Goal: Find specific page/section: Find specific page/section

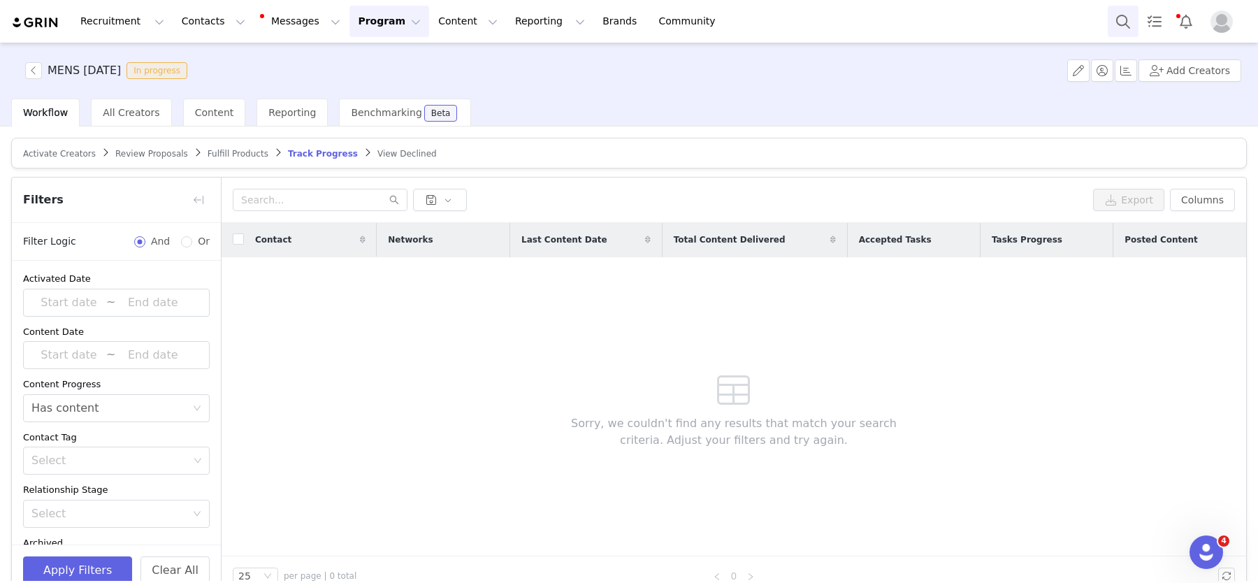
scroll to position [201, 0]
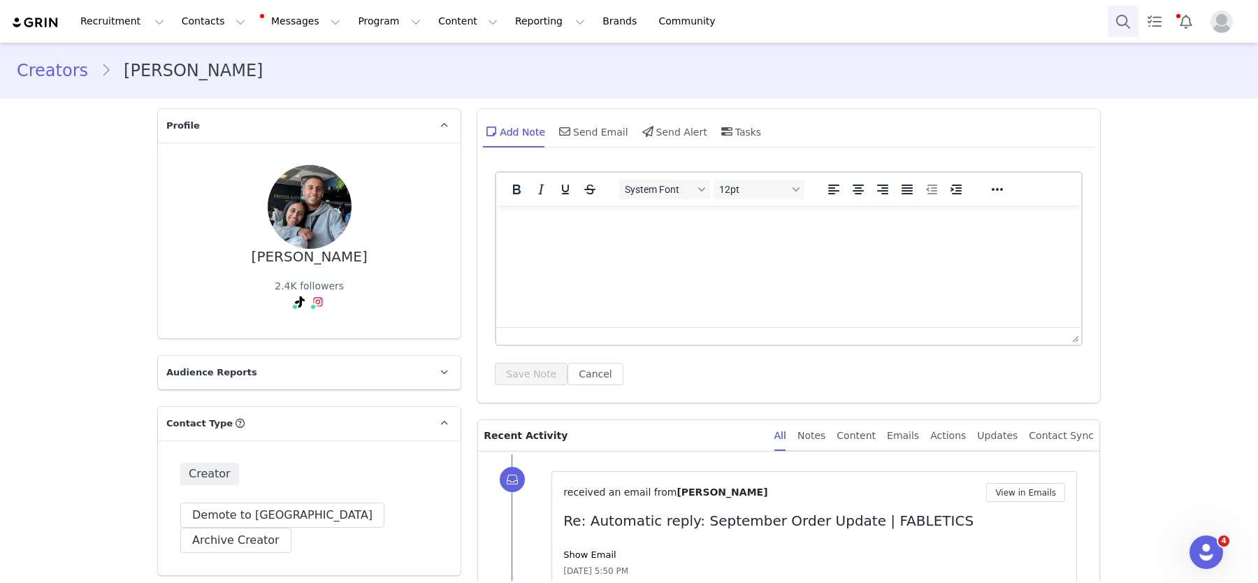
click at [1121, 24] on button "Search" at bounding box center [1123, 21] width 31 height 31
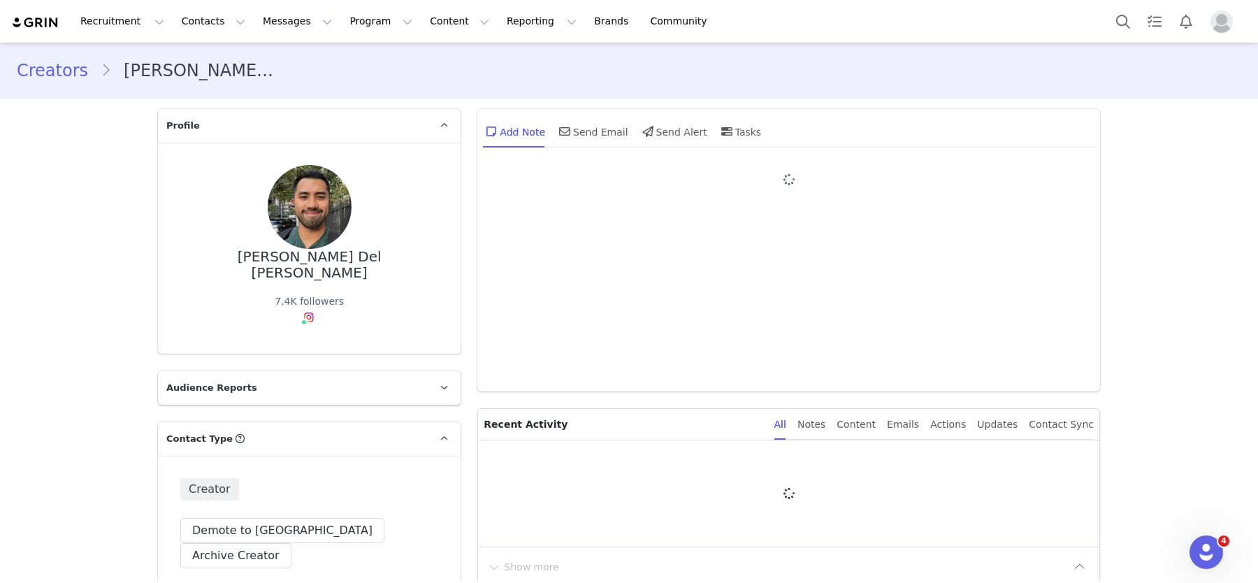
type input "+1 ([GEOGRAPHIC_DATA])"
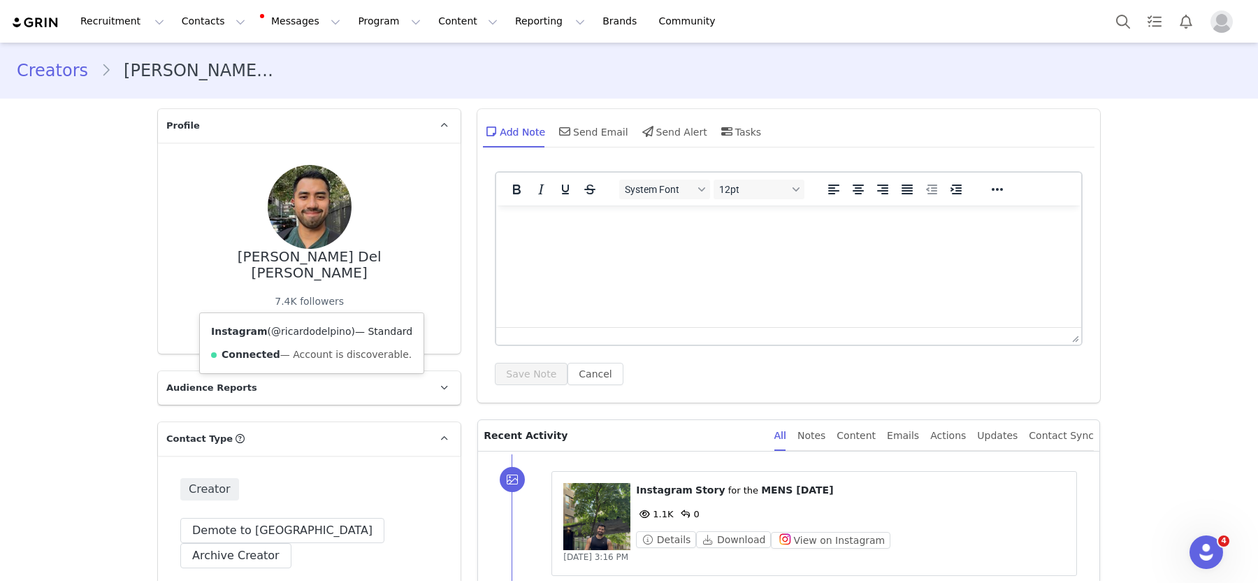
click at [308, 326] on link "@ricardodelpino" at bounding box center [311, 331] width 80 height 11
click at [303, 335] on link "@ricardodelpino" at bounding box center [311, 331] width 80 height 11
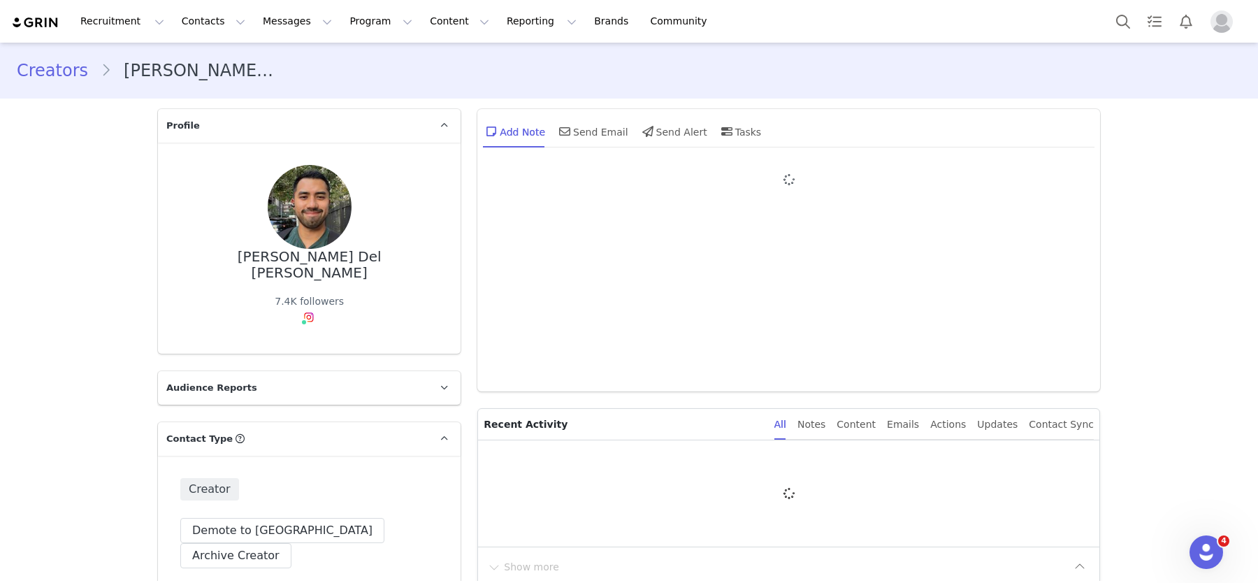
type input "+1 ([GEOGRAPHIC_DATA])"
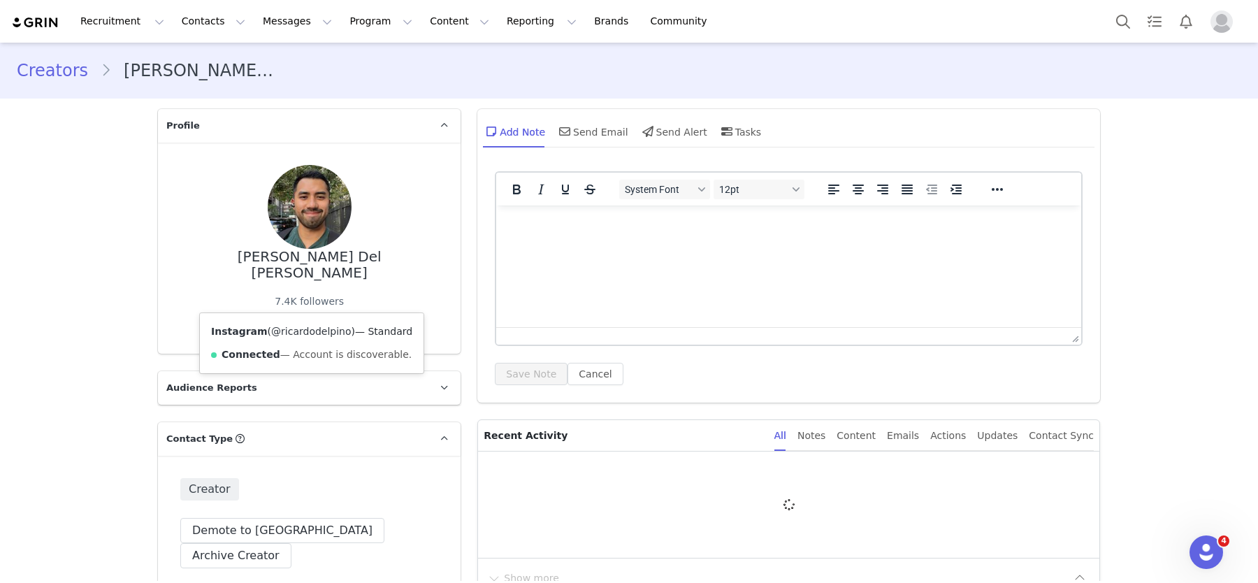
click at [291, 331] on link "@ricardodelpino" at bounding box center [311, 331] width 80 height 11
